Goal: Task Accomplishment & Management: Manage account settings

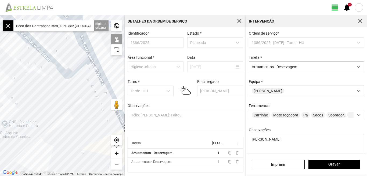
scroll to position [30, 0]
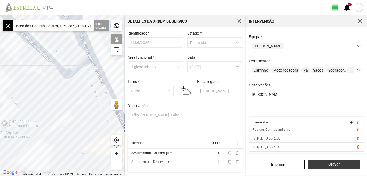
click at [336, 165] on span "Gravar" at bounding box center [334, 164] width 46 height 4
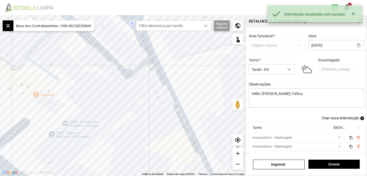
scroll to position [29, 0]
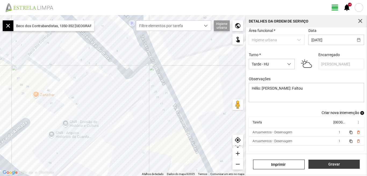
click at [337, 166] on span "Gravar" at bounding box center [334, 164] width 46 height 4
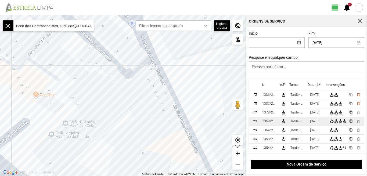
click at [320, 123] on div "[DATE]" at bounding box center [314, 122] width 9 height 4
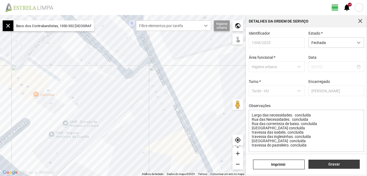
click at [333, 165] on span "Gravar" at bounding box center [334, 164] width 46 height 4
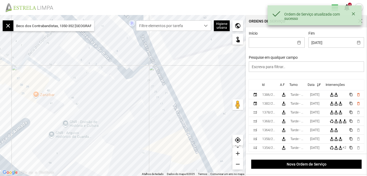
scroll to position [1, 0]
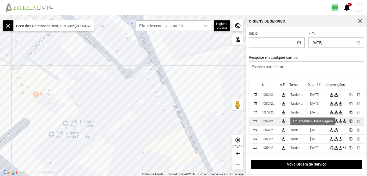
click at [338, 122] on div "cleaning_services" at bounding box center [336, 121] width 4 height 4
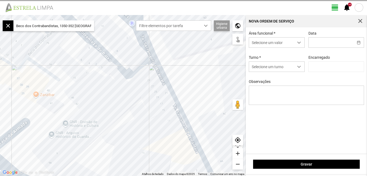
type input "[DATE]"
type input "[PERSON_NAME]"
type textarea "Largo das necessidades. concluída Rua das Necessidades. concluída Rua das corre…"
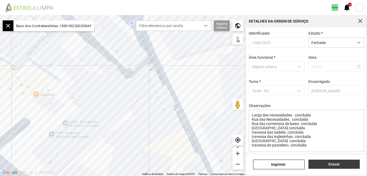
click at [331, 162] on button "Gravar" at bounding box center [334, 164] width 51 height 9
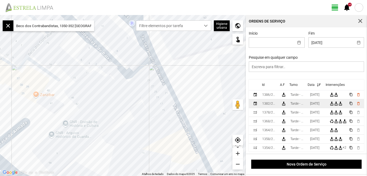
click at [320, 106] on div "[DATE]" at bounding box center [314, 104] width 9 height 4
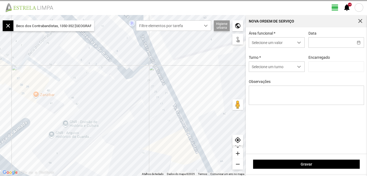
type input "[DATE]"
type input "[PERSON_NAME]"
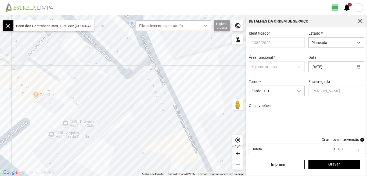
drag, startPoint x: 367, startPoint y: 95, endPoint x: 367, endPoint y: 141, distance: 46.8
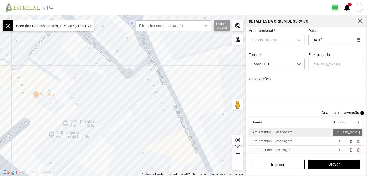
click at [339, 131] on span "1" at bounding box center [340, 133] width 2 height 4
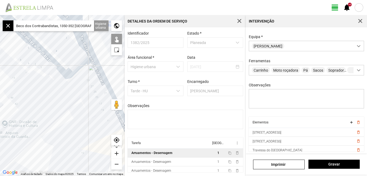
scroll to position [21, 0]
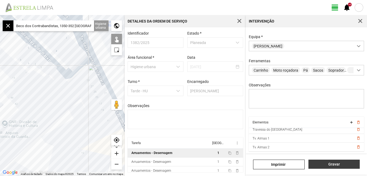
click at [336, 164] on span "Gravar" at bounding box center [334, 164] width 46 height 4
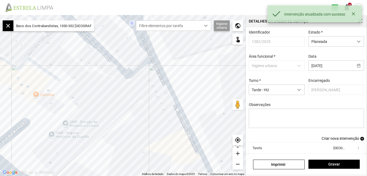
scroll to position [29, 0]
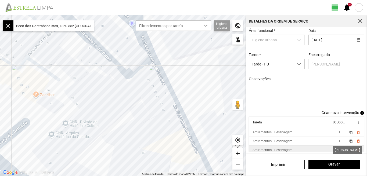
click at [339, 150] on span "1" at bounding box center [340, 150] width 2 height 4
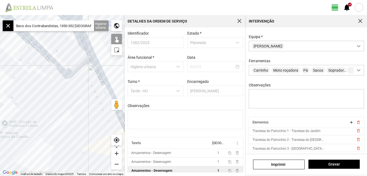
scroll to position [30, 0]
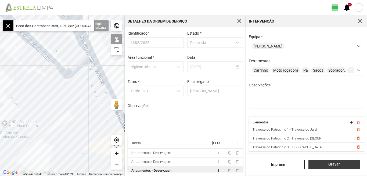
click at [327, 167] on button "Gravar" at bounding box center [334, 164] width 51 height 9
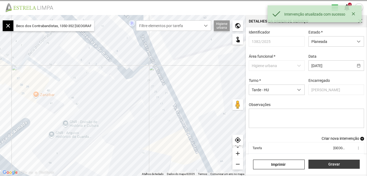
click at [336, 166] on span "Gravar" at bounding box center [334, 164] width 46 height 4
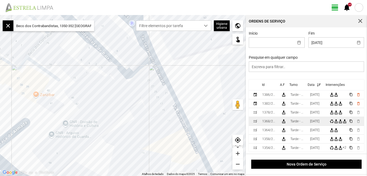
click at [320, 120] on td "[DATE]" at bounding box center [318, 121] width 20 height 9
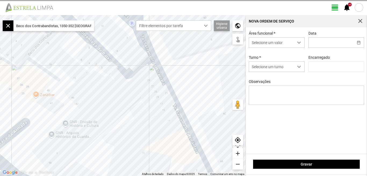
type input "[DATE]"
type input "[PERSON_NAME]"
type textarea "Largo das necessidades. concluída Rua das Necessidades. concluída Rua das corre…"
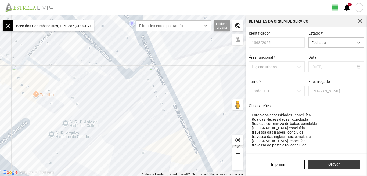
click at [331, 166] on span "Gravar" at bounding box center [334, 164] width 46 height 4
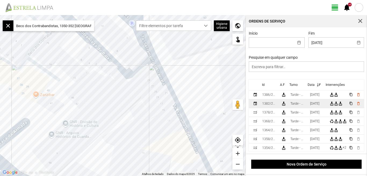
click at [320, 104] on div "[DATE]" at bounding box center [314, 104] width 9 height 4
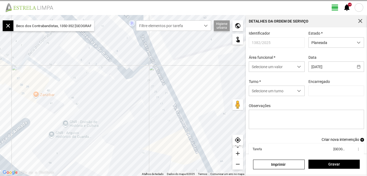
type input "[PERSON_NAME]"
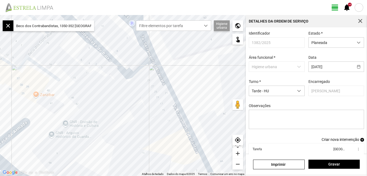
drag, startPoint x: 367, startPoint y: 107, endPoint x: 367, endPoint y: 153, distance: 46.3
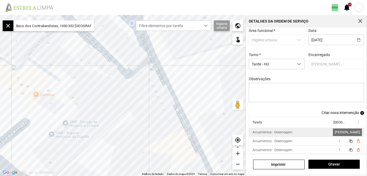
click at [339, 132] on span "1" at bounding box center [340, 133] width 2 height 4
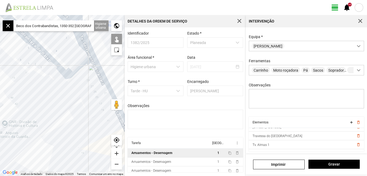
scroll to position [21, 0]
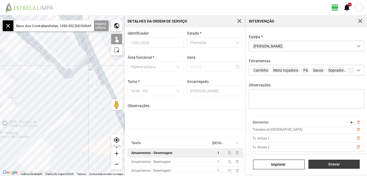
click at [326, 164] on span "Gravar" at bounding box center [334, 164] width 46 height 4
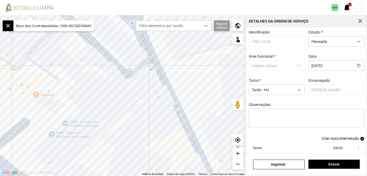
scroll to position [29, 0]
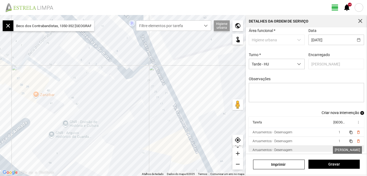
click at [339, 150] on span "1" at bounding box center [340, 150] width 2 height 4
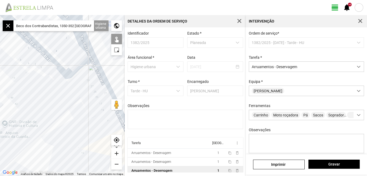
scroll to position [48, 0]
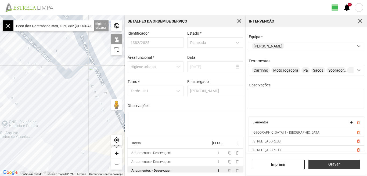
click at [328, 163] on span "Gravar" at bounding box center [334, 164] width 46 height 4
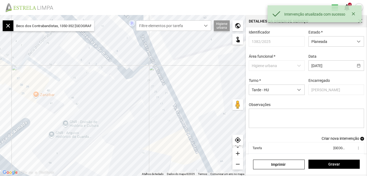
scroll to position [29, 0]
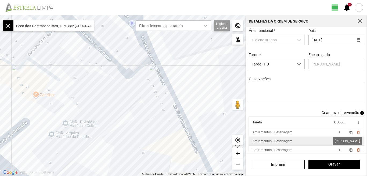
click at [339, 141] on span "1" at bounding box center [340, 142] width 2 height 4
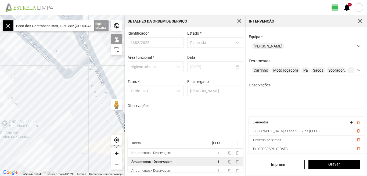
scroll to position [83, 0]
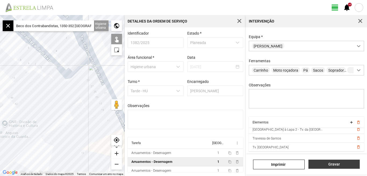
click at [330, 166] on span "Gravar" at bounding box center [334, 164] width 46 height 4
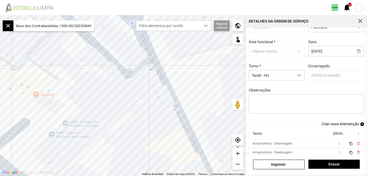
scroll to position [29, 0]
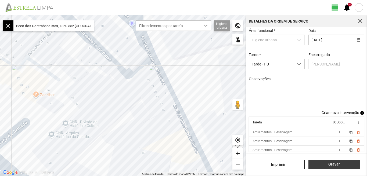
click at [332, 165] on span "Gravar" at bounding box center [334, 164] width 46 height 4
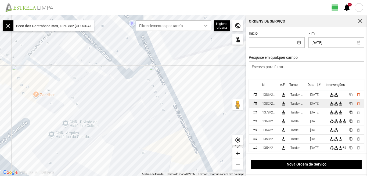
click at [316, 106] on div "[DATE]" at bounding box center [314, 104] width 9 height 4
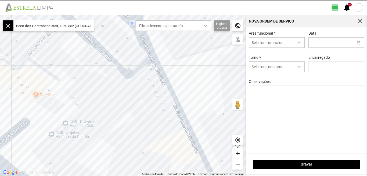
type input "[DATE]"
type input "[PERSON_NAME]"
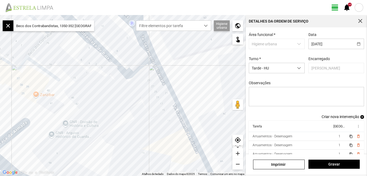
scroll to position [29, 0]
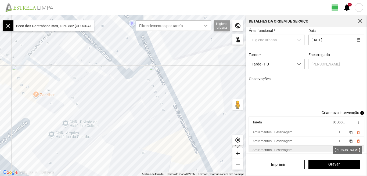
click at [339, 150] on span "1" at bounding box center [340, 150] width 2 height 4
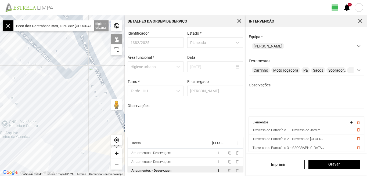
scroll to position [30, 0]
click at [332, 165] on span "Gravar" at bounding box center [334, 164] width 46 height 4
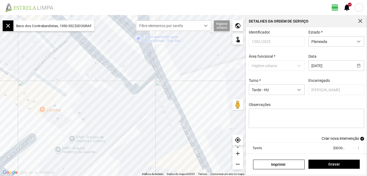
drag, startPoint x: 57, startPoint y: 57, endPoint x: 65, endPoint y: 77, distance: 21.2
click at [65, 77] on div at bounding box center [123, 95] width 246 height 161
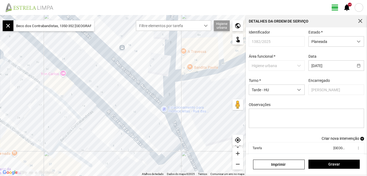
drag, startPoint x: 74, startPoint y: 89, endPoint x: 92, endPoint y: 141, distance: 55.4
click at [92, 141] on div at bounding box center [123, 95] width 246 height 161
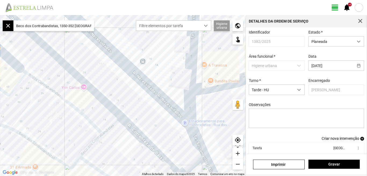
drag, startPoint x: 70, startPoint y: 100, endPoint x: 85, endPoint y: 109, distance: 17.6
click at [85, 109] on div at bounding box center [123, 95] width 246 height 161
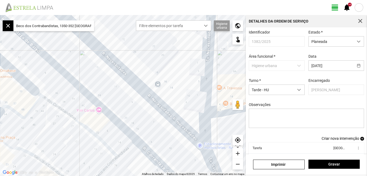
drag, startPoint x: 48, startPoint y: 116, endPoint x: 64, endPoint y: 139, distance: 28.4
click at [63, 139] on div at bounding box center [123, 95] width 246 height 161
click at [64, 103] on div at bounding box center [123, 95] width 246 height 161
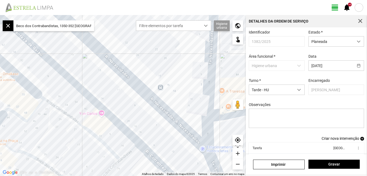
click at [71, 113] on div at bounding box center [123, 95] width 246 height 161
drag, startPoint x: 50, startPoint y: 82, endPoint x: 76, endPoint y: 112, distance: 39.1
click at [76, 112] on div at bounding box center [123, 95] width 246 height 161
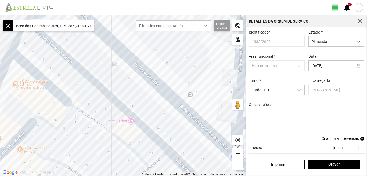
drag, startPoint x: 91, startPoint y: 125, endPoint x: 89, endPoint y: 93, distance: 31.6
click at [89, 93] on div at bounding box center [123, 95] width 246 height 161
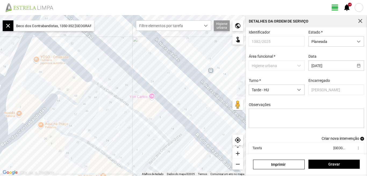
drag, startPoint x: 73, startPoint y: 135, endPoint x: 97, endPoint y: 109, distance: 34.8
click at [97, 109] on div at bounding box center [123, 95] width 246 height 161
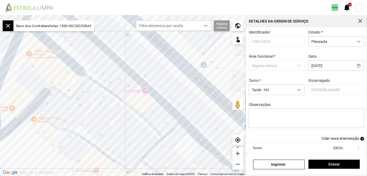
drag, startPoint x: 92, startPoint y: 108, endPoint x: 81, endPoint y: 102, distance: 12.3
click at [81, 102] on div at bounding box center [123, 95] width 246 height 161
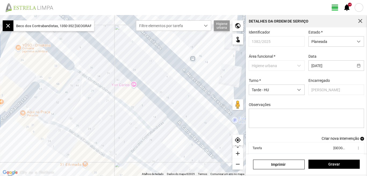
scroll to position [29, 0]
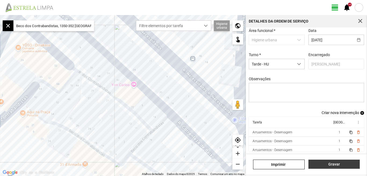
click at [331, 165] on span "Gravar" at bounding box center [334, 164] width 46 height 4
